Goal: Use online tool/utility: Utilize a website feature to perform a specific function

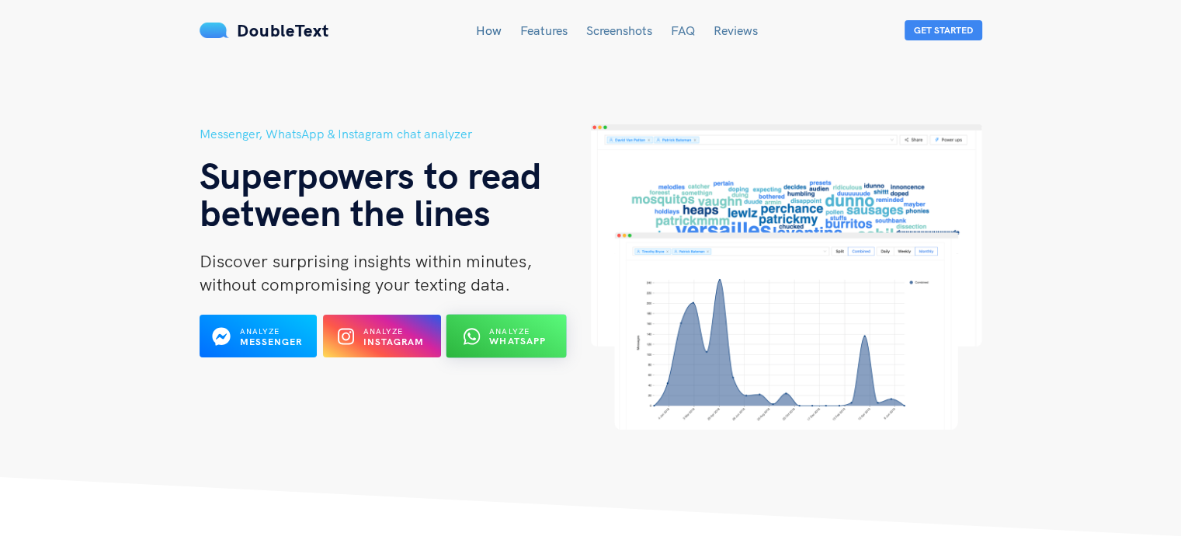
click at [497, 335] on b "WhatsApp" at bounding box center [518, 341] width 57 height 12
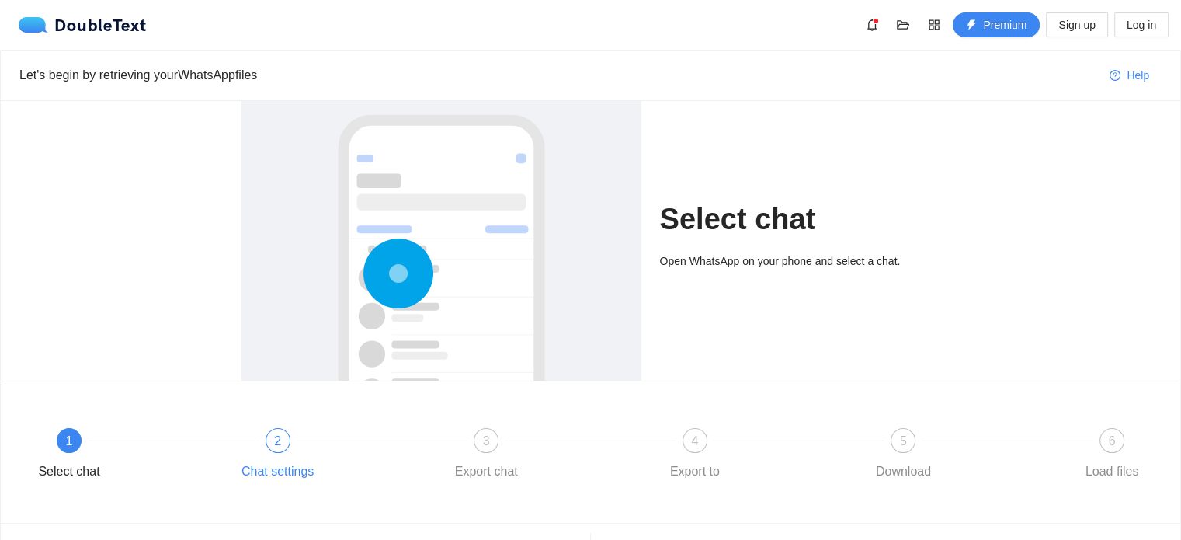
click at [283, 438] on div at bounding box center [382, 440] width 209 height 6
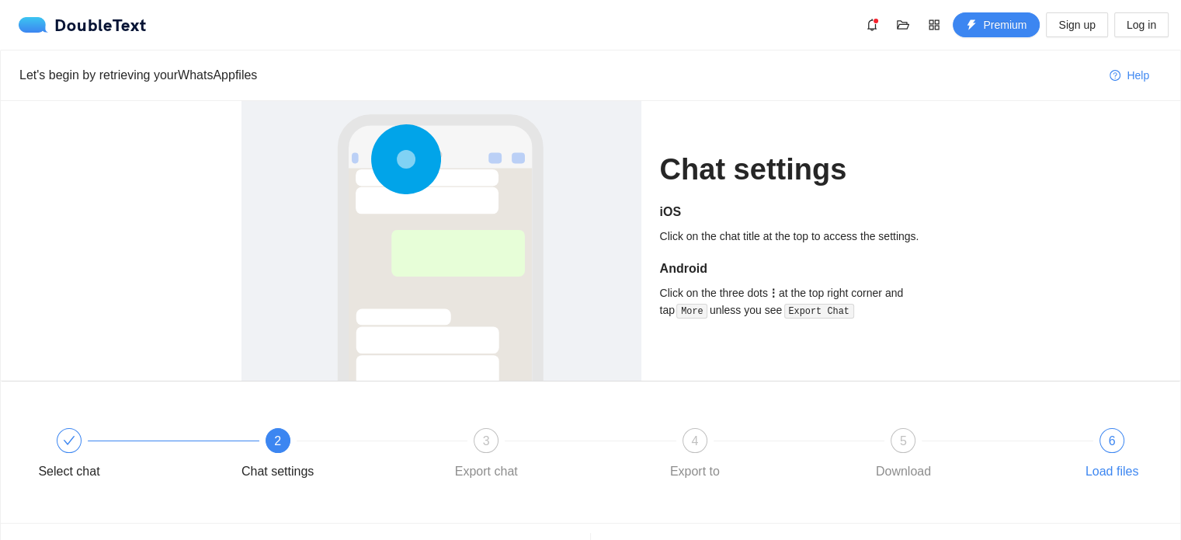
click at [1104, 447] on div "6" at bounding box center [1112, 440] width 25 height 25
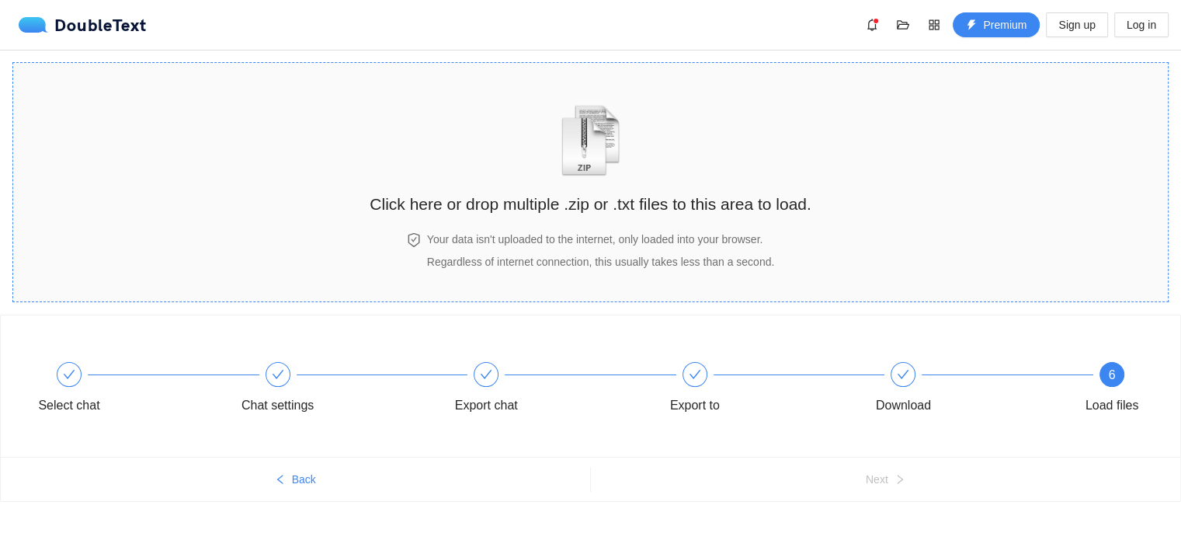
click at [518, 201] on h2 "Click here or drop multiple .zip or .txt files to this area to load." at bounding box center [590, 204] width 441 height 26
click at [573, 201] on h2 "Click here or drop multiple .zip or .txt files to this area to load." at bounding box center [590, 204] width 441 height 26
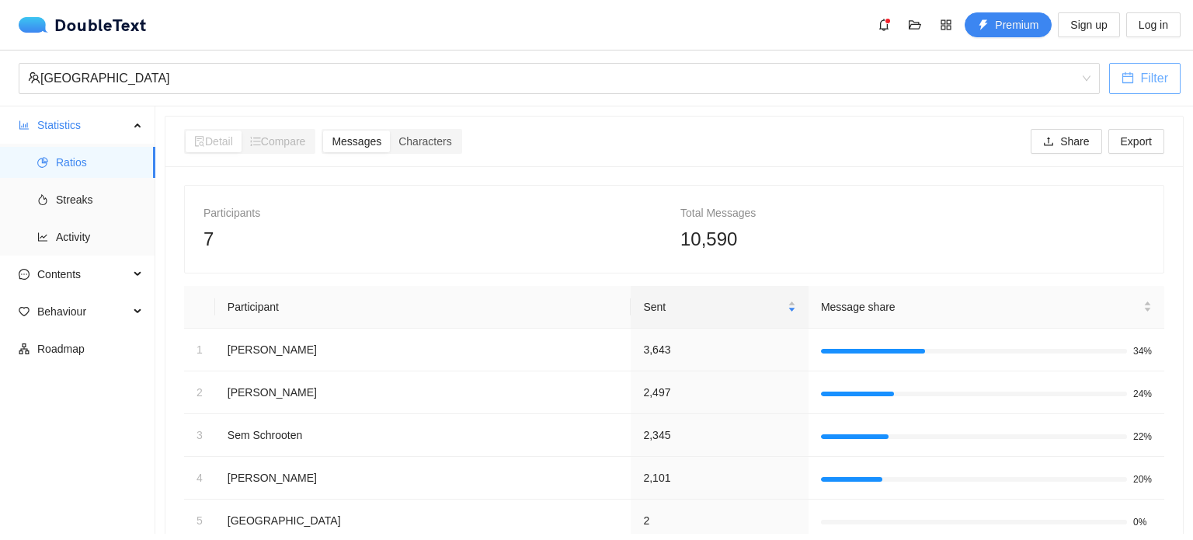
click at [1139, 80] on button "Filter" at bounding box center [1144, 78] width 71 height 31
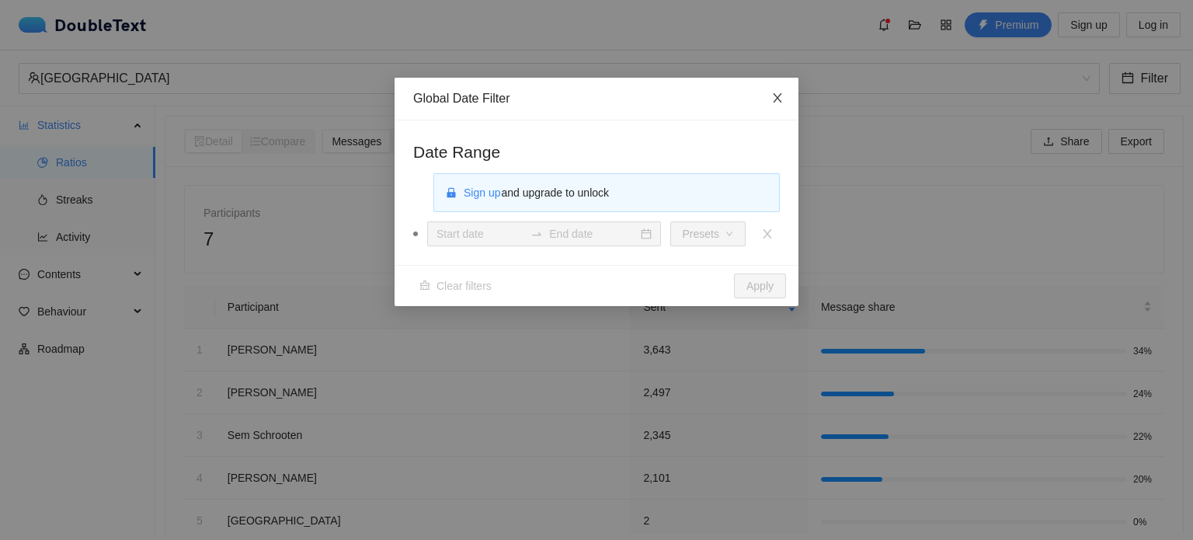
click at [781, 99] on icon "close" at bounding box center [777, 98] width 12 height 12
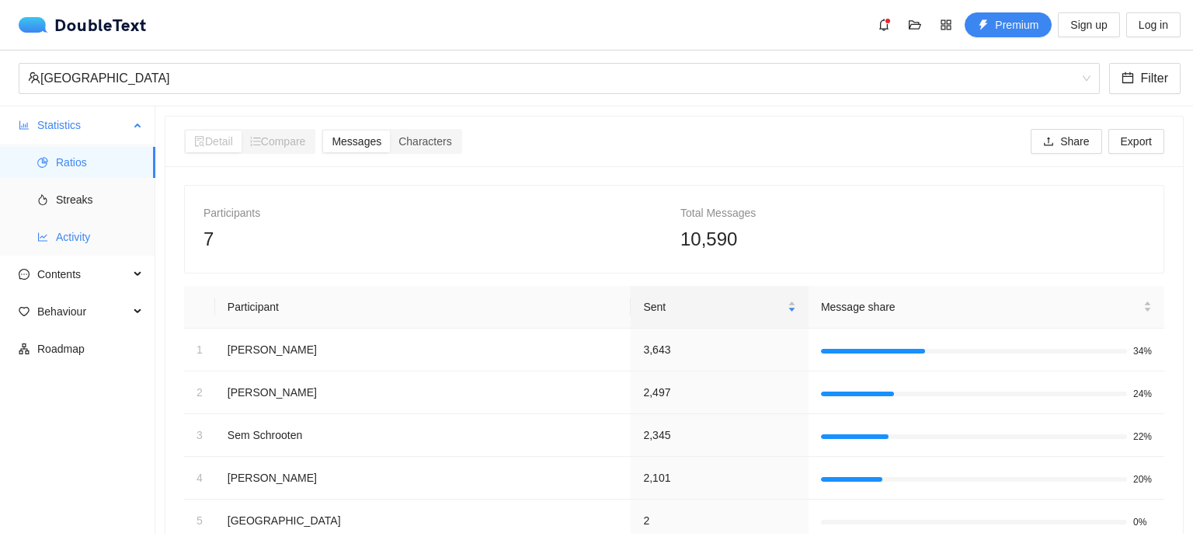
click at [70, 235] on span "Activity" at bounding box center [99, 236] width 87 height 31
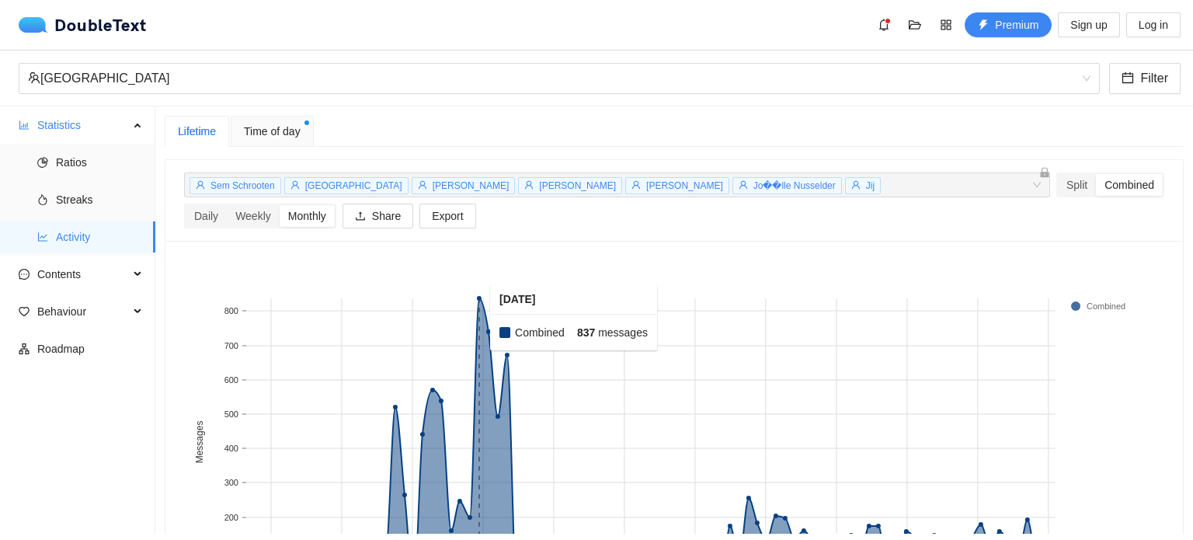
click at [479, 317] on rect at bounding box center [479, 441] width 9 height 287
click at [266, 127] on span "Time of day" at bounding box center [272, 131] width 57 height 17
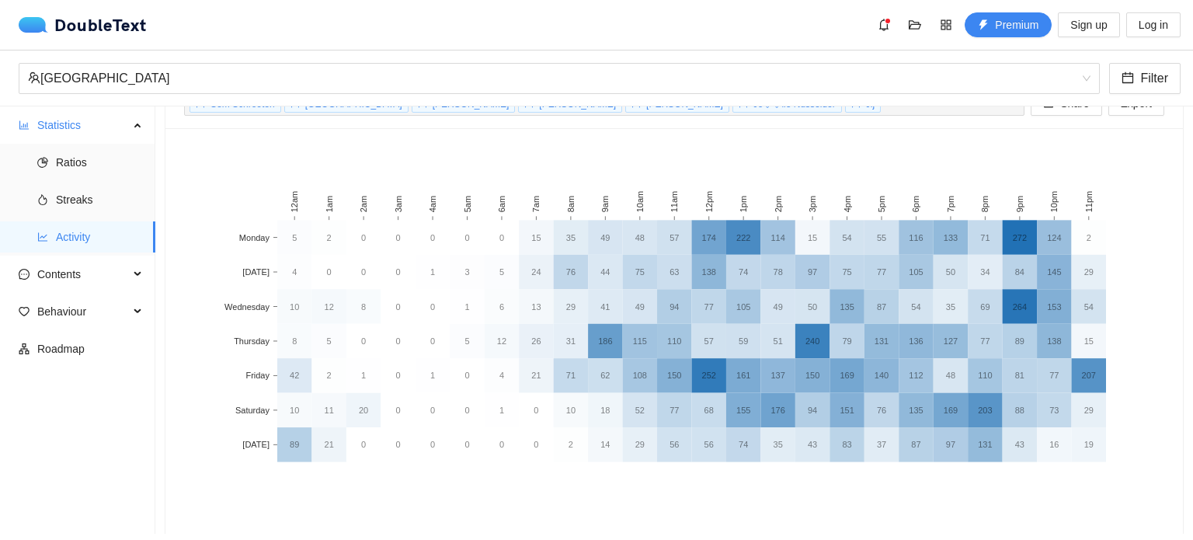
scroll to position [98, 0]
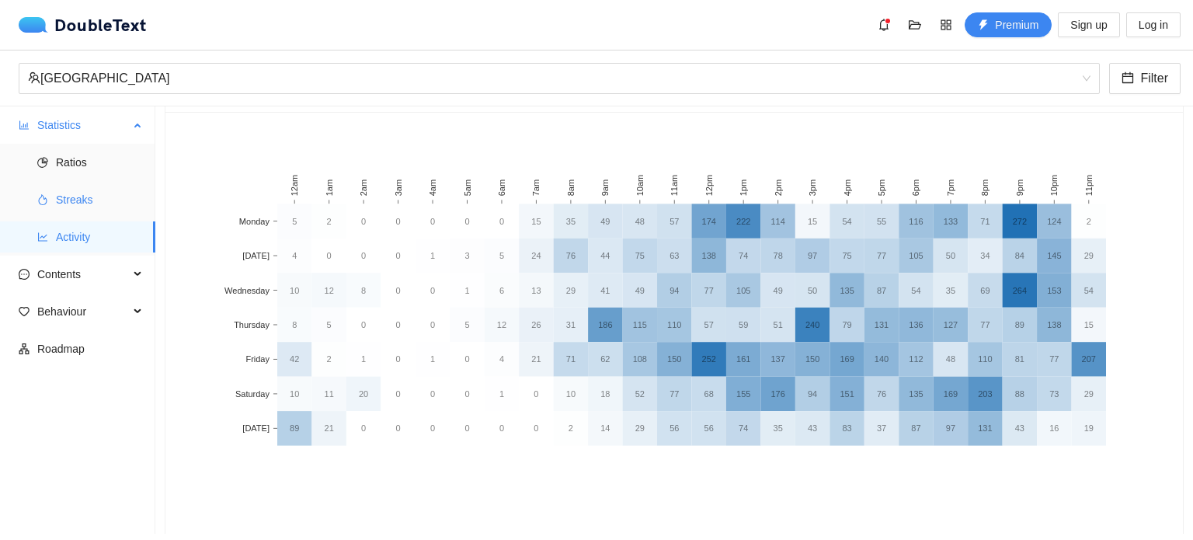
click at [99, 204] on span "Streaks" at bounding box center [99, 199] width 87 height 31
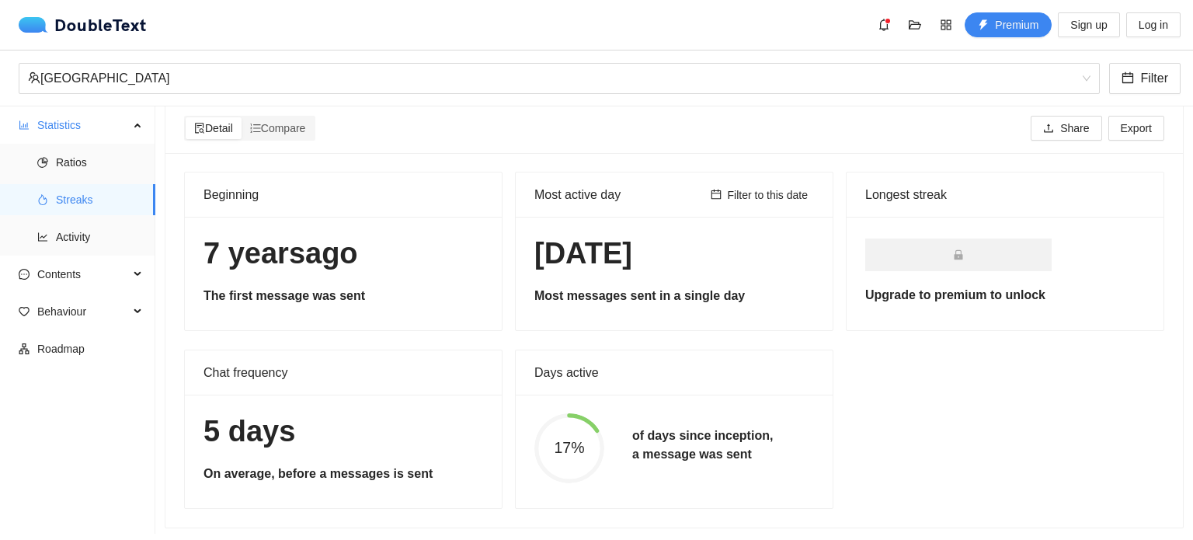
scroll to position [28, 0]
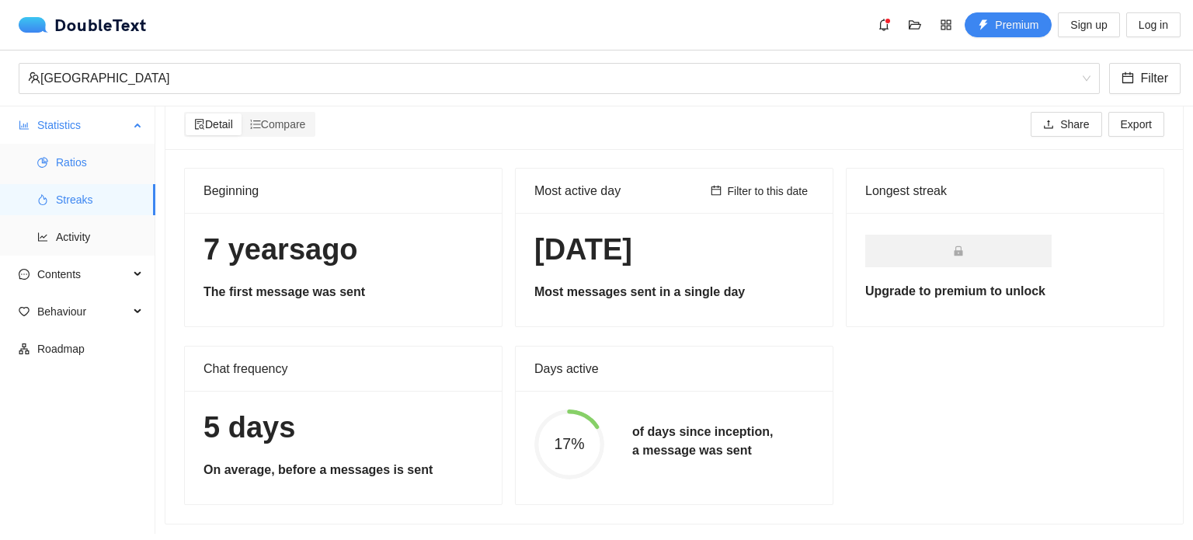
click at [81, 172] on span "Ratios" at bounding box center [99, 162] width 87 height 31
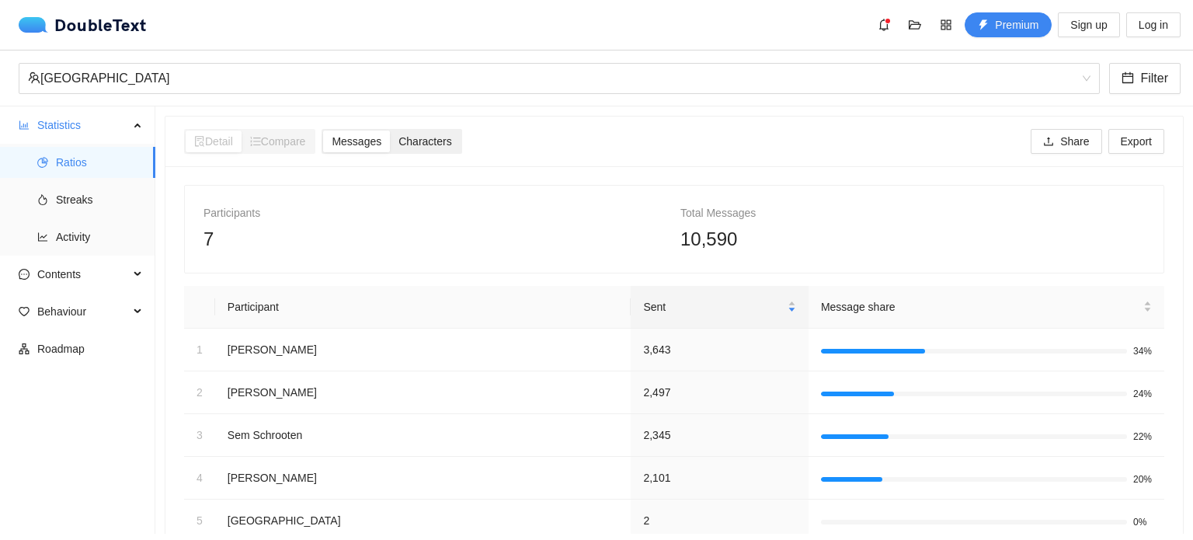
click at [431, 148] on span "Characters" at bounding box center [424, 141] width 53 height 12
click at [390, 130] on input "Characters" at bounding box center [390, 130] width 0 height 0
click at [363, 146] on span "Messages" at bounding box center [357, 141] width 50 height 12
click at [323, 130] on input "Messages" at bounding box center [323, 130] width 0 height 0
click at [217, 235] on div "7" at bounding box center [435, 239] width 464 height 30
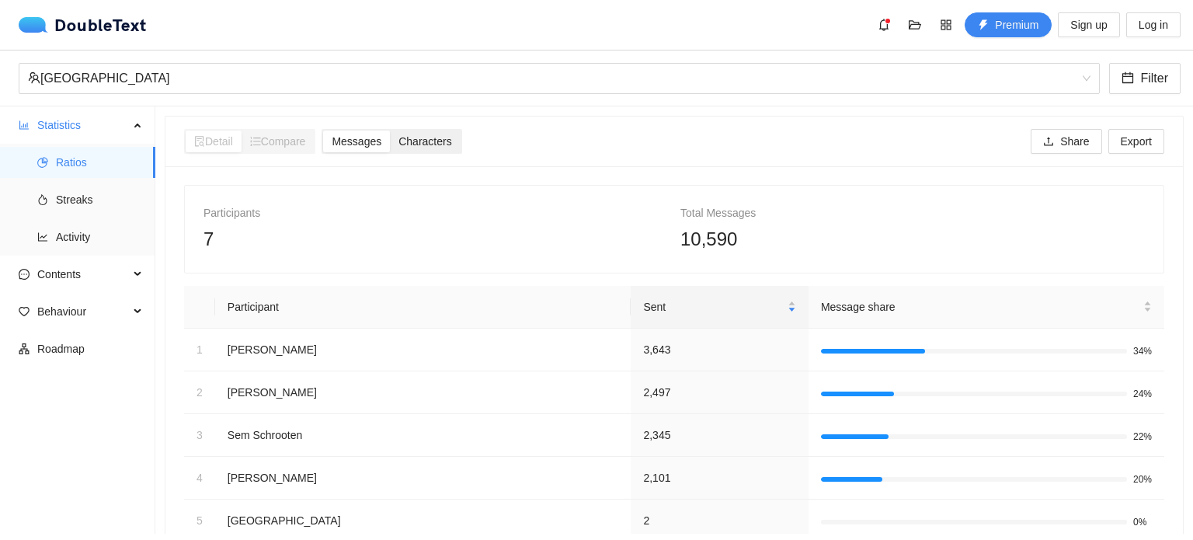
click at [430, 139] on span "Characters" at bounding box center [424, 141] width 53 height 12
click at [390, 130] on input "Characters" at bounding box center [390, 130] width 0 height 0
click at [354, 137] on span "Messages" at bounding box center [357, 141] width 50 height 12
click at [323, 130] on input "Messages" at bounding box center [323, 130] width 0 height 0
click at [424, 141] on span "Characters" at bounding box center [424, 141] width 53 height 12
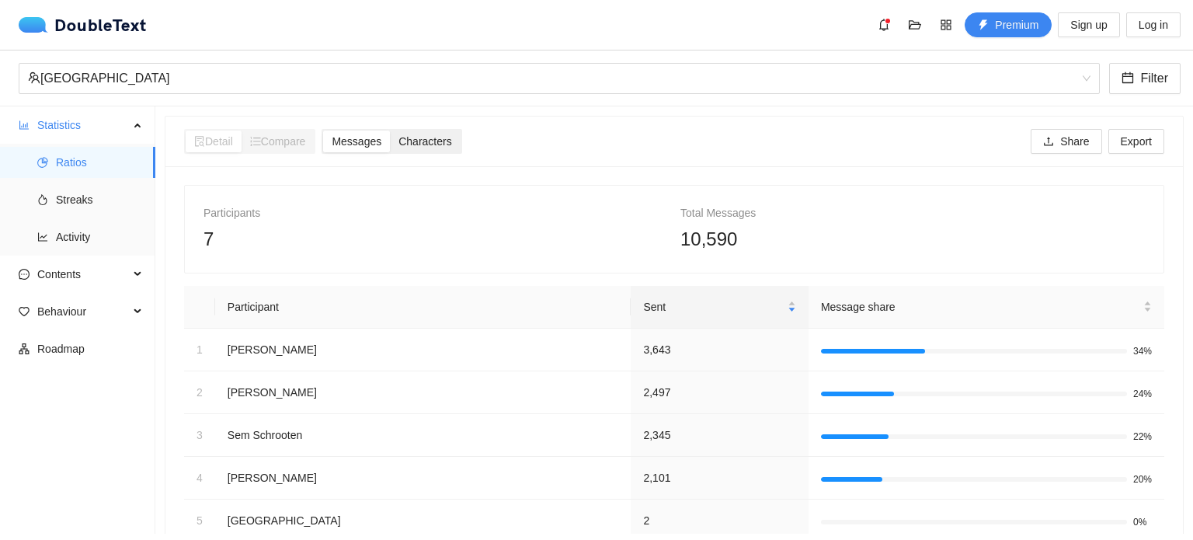
click at [390, 130] on input "Characters" at bounding box center [390, 130] width 0 height 0
click at [374, 144] on span "Messages" at bounding box center [357, 141] width 50 height 12
click at [323, 130] on input "Messages" at bounding box center [323, 130] width 0 height 0
click at [422, 144] on span "Characters" at bounding box center [424, 141] width 53 height 12
click at [390, 130] on input "Characters" at bounding box center [390, 130] width 0 height 0
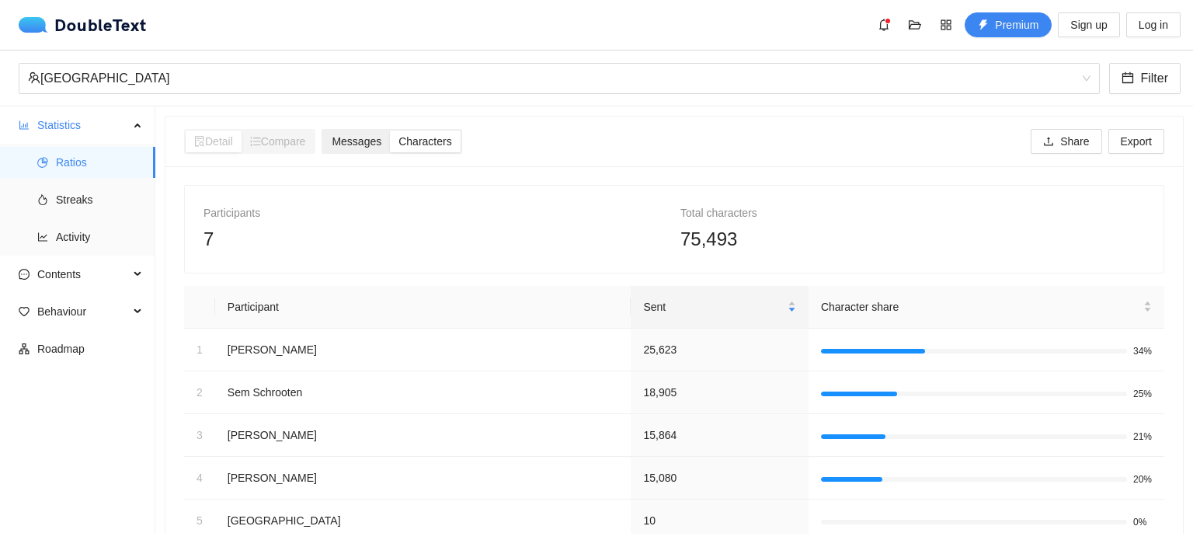
click at [373, 144] on span "Messages" at bounding box center [357, 141] width 50 height 12
click at [323, 130] on input "Messages" at bounding box center [323, 130] width 0 height 0
click at [446, 137] on span "Characters" at bounding box center [424, 141] width 53 height 12
click at [390, 130] on input "Characters" at bounding box center [390, 130] width 0 height 0
click at [367, 135] on span "Messages" at bounding box center [357, 141] width 50 height 12
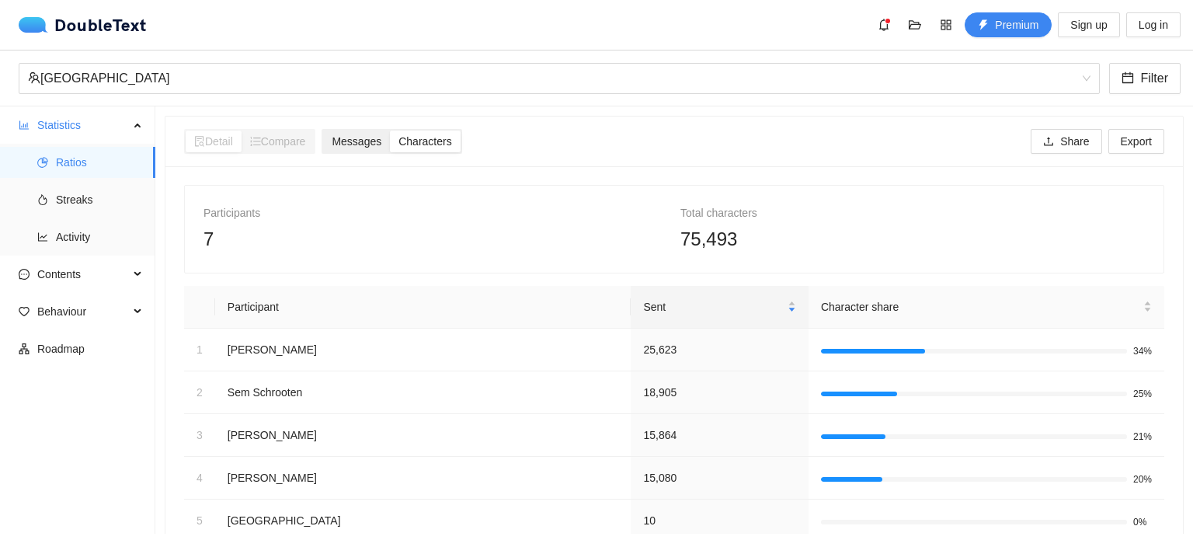
click at [323, 130] on input "Messages" at bounding box center [323, 130] width 0 height 0
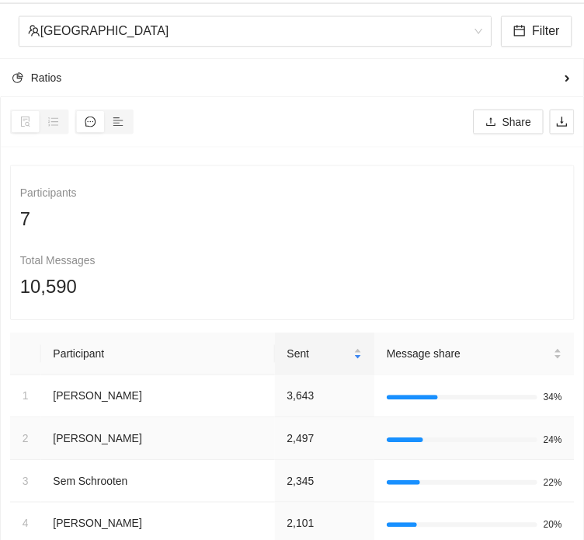
scroll to position [43, 0]
